Goal: Task Accomplishment & Management: Complete application form

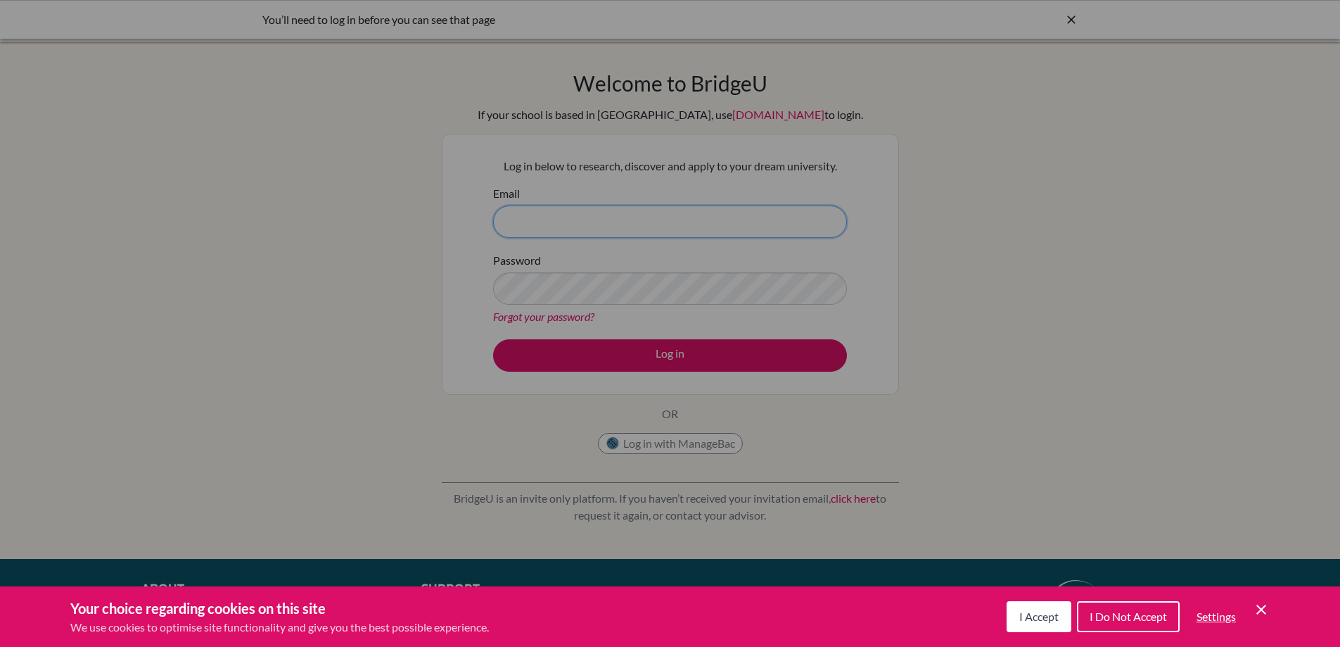
type input "[EMAIL_ADDRESS][DOMAIN_NAME]"
drag, startPoint x: 1024, startPoint y: 612, endPoint x: 1015, endPoint y: 591, distance: 22.7
click at [1024, 612] on span "I Accept" at bounding box center [1039, 615] width 39 height 13
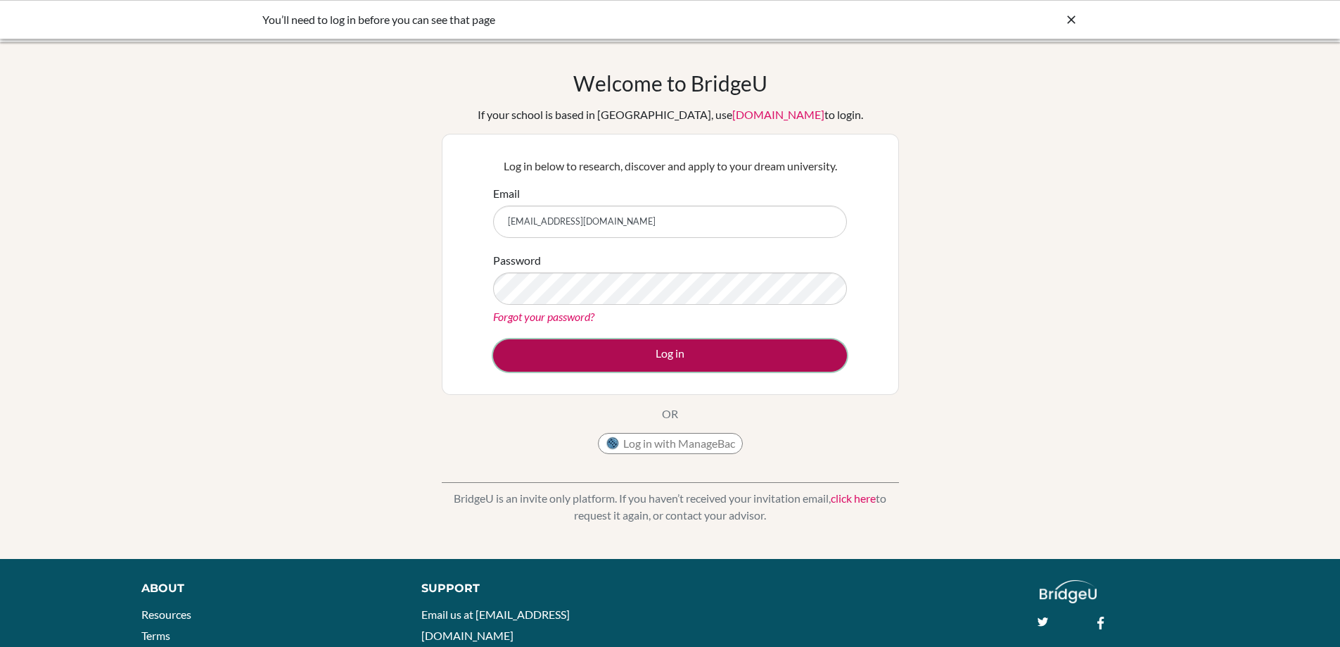
click at [649, 362] on button "Log in" at bounding box center [670, 355] width 354 height 32
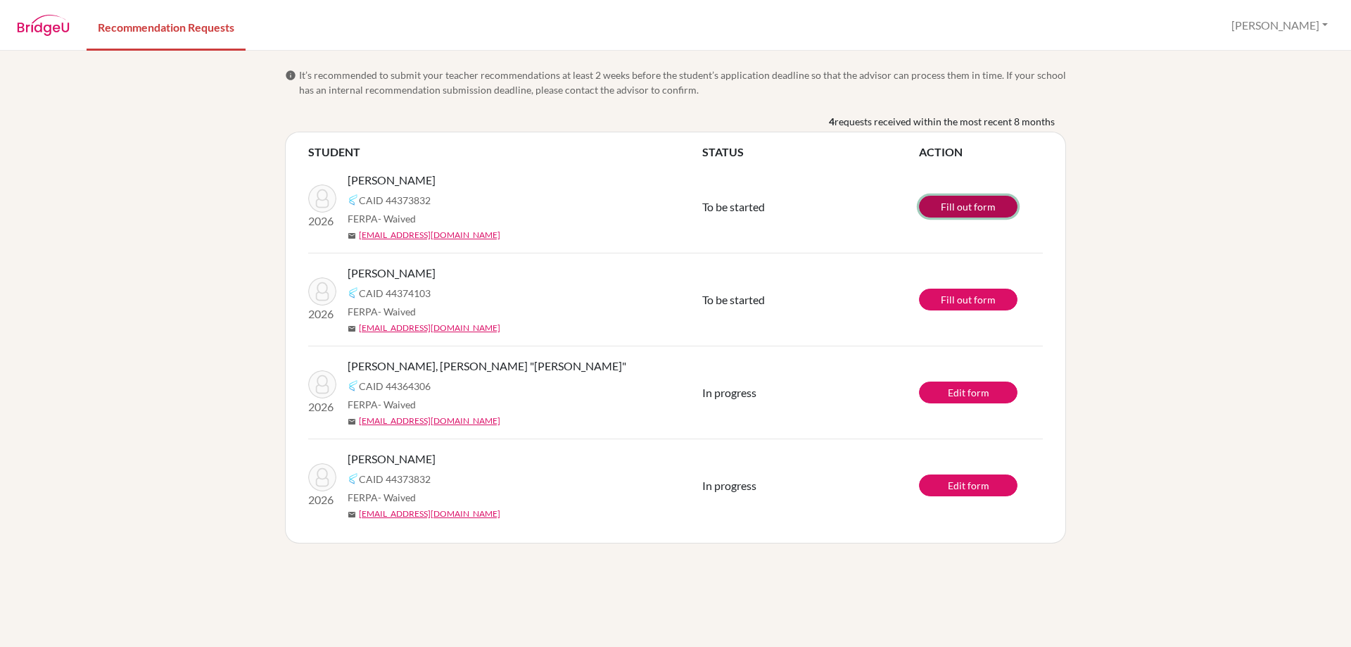
click at [946, 206] on link "Fill out form" at bounding box center [968, 207] width 99 height 22
click at [961, 488] on link "Edit form" at bounding box center [968, 485] width 99 height 22
click at [955, 207] on link "Fill out form" at bounding box center [968, 207] width 99 height 22
